Goal: Information Seeking & Learning: Check status

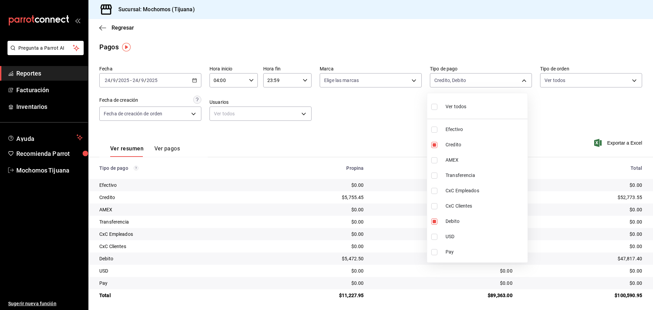
click at [118, 29] on div at bounding box center [326, 155] width 653 height 310
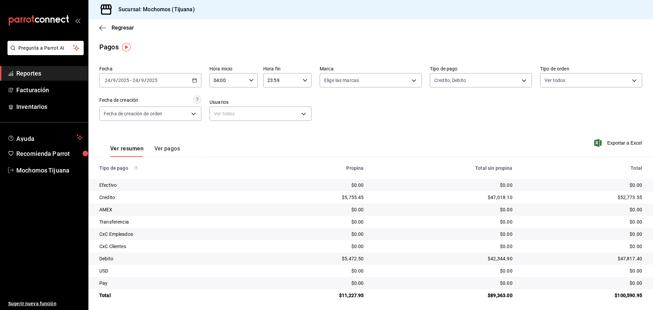
click at [118, 29] on span "Regresar" at bounding box center [123, 28] width 22 height 6
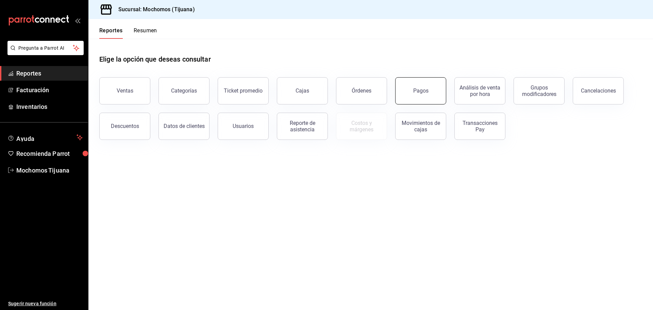
click at [417, 100] on button "Pagos" at bounding box center [420, 90] width 51 height 27
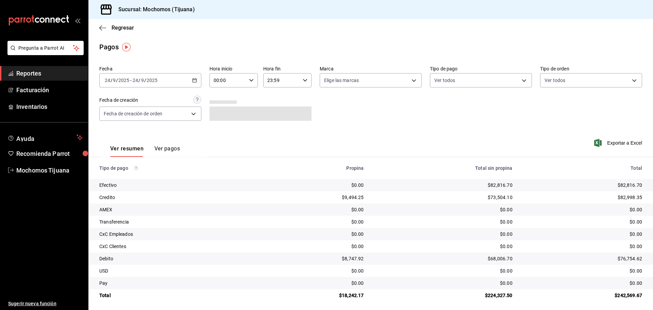
click at [249, 81] on icon "button" at bounding box center [251, 80] width 5 height 5
click at [219, 128] on span "04" at bounding box center [220, 128] width 13 height 5
type input "04:00"
click at [522, 81] on div at bounding box center [326, 155] width 653 height 310
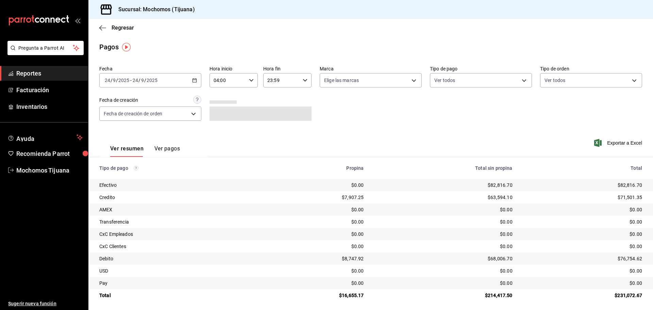
click at [522, 81] on body "Pregunta a Parrot AI Reportes Facturación Inventarios Ayuda Recomienda Parrot M…" at bounding box center [326, 155] width 653 height 310
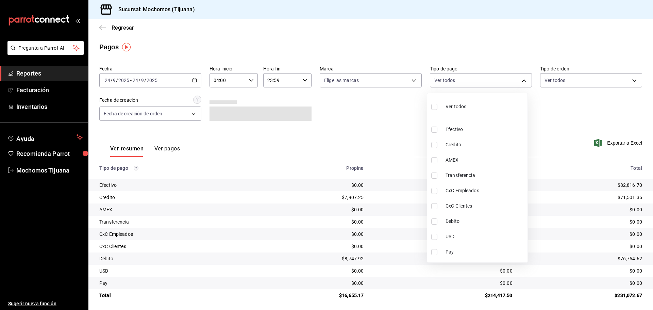
click at [506, 145] on span "Credito" at bounding box center [485, 144] width 79 height 7
type input "a27a072c-b141-4985-9f83-ae60dbe2196b"
checkbox input "true"
click at [496, 217] on li "Debito" at bounding box center [480, 221] width 100 height 15
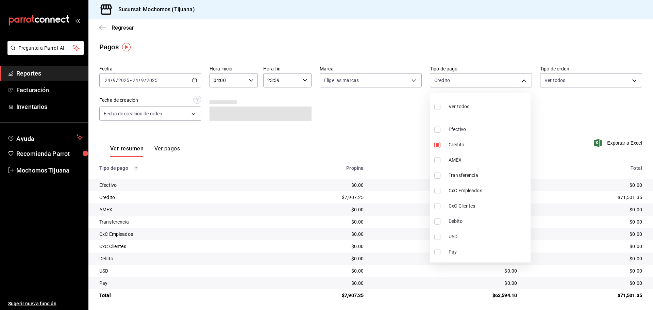
type input "a27a072c-b141-4985-9f83-ae60dbe2196b"
checkbox input "false"
